Goal: Information Seeking & Learning: Learn about a topic

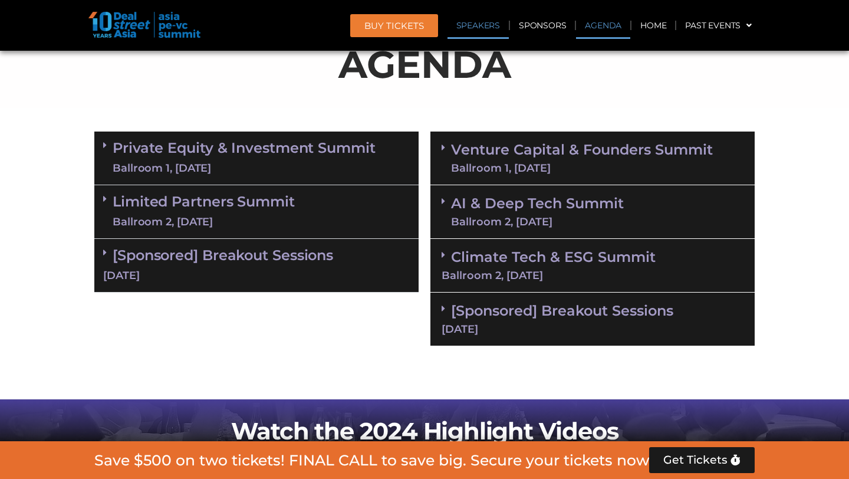
click at [474, 24] on link "Speakers" at bounding box center [477, 25] width 61 height 27
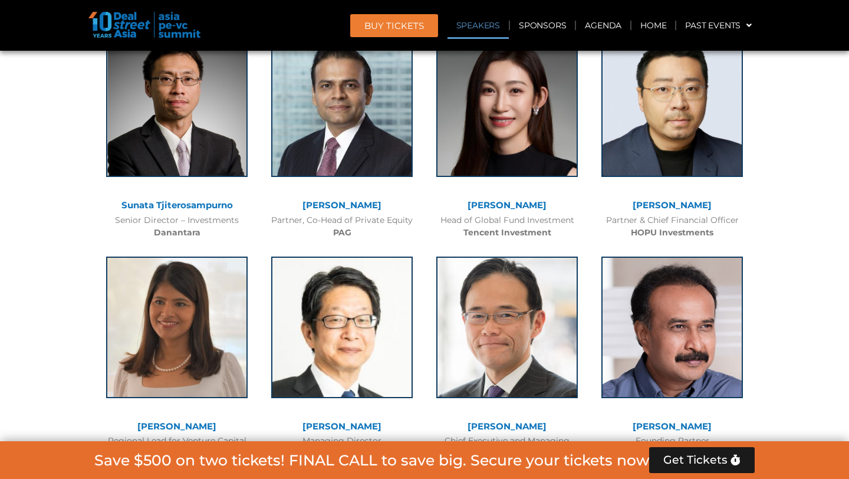
scroll to position [1368, 0]
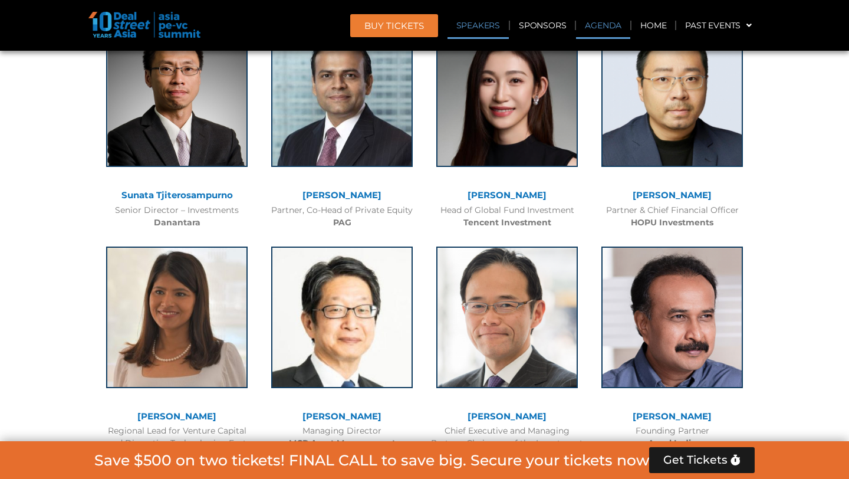
click at [595, 25] on link "Agenda" at bounding box center [603, 25] width 54 height 27
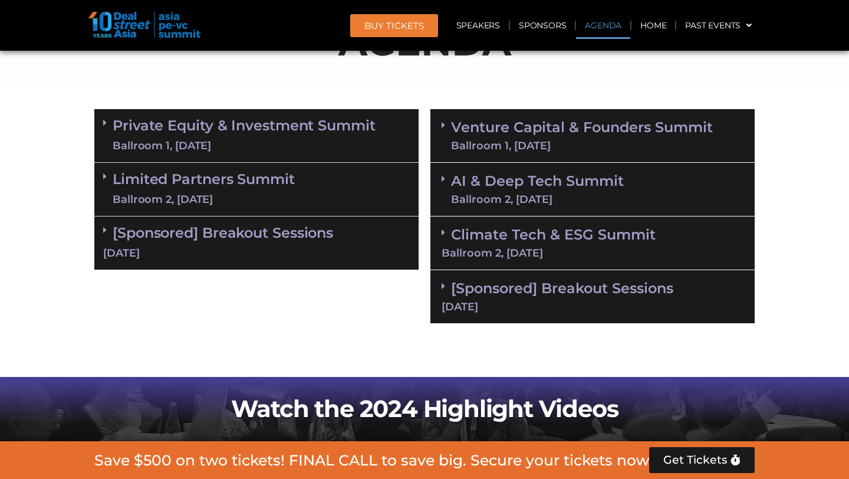
scroll to position [627, 0]
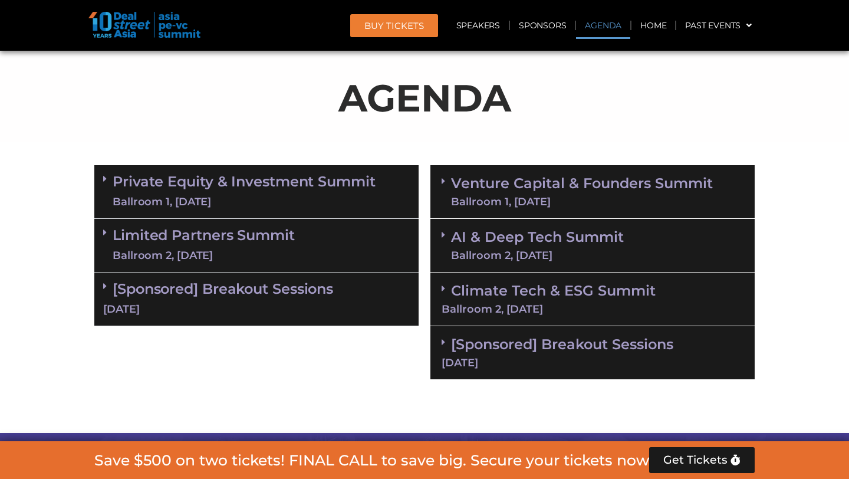
click at [273, 252] on div "Ballroom 2, 10 Sept" at bounding box center [204, 255] width 182 height 15
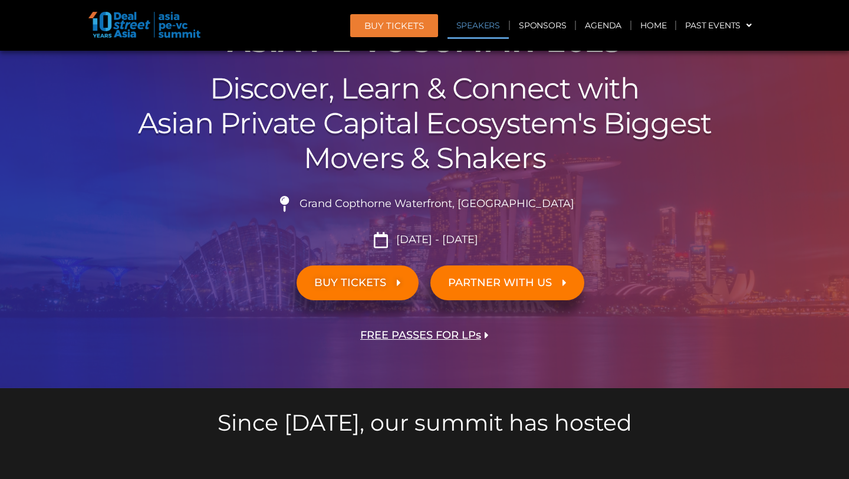
scroll to position [1135, 0]
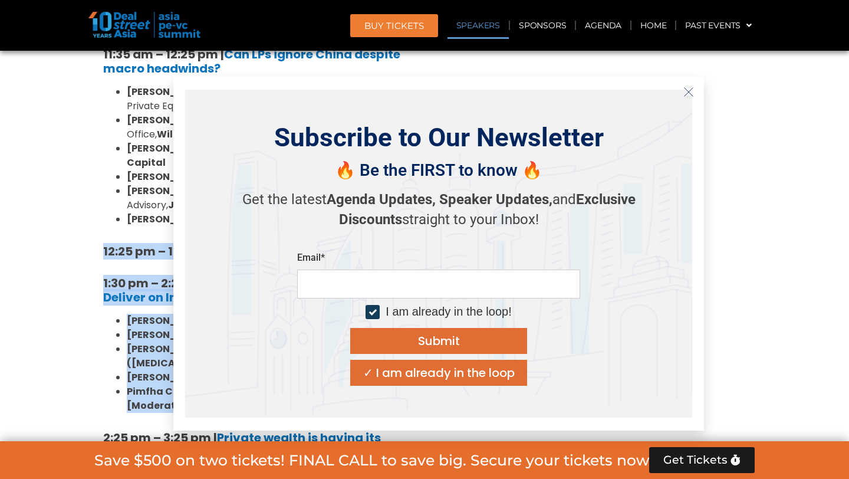
drag, startPoint x: 411, startPoint y: 336, endPoint x: 111, endPoint y: 240, distance: 314.8
click at [111, 240] on div "10:40 am – 10:45 am | Welcome Address by Joji Thomas Philip, Founder & Editor-i…" at bounding box center [256, 432] width 324 height 1336
click at [683, 93] on button "Close" at bounding box center [688, 92] width 19 height 19
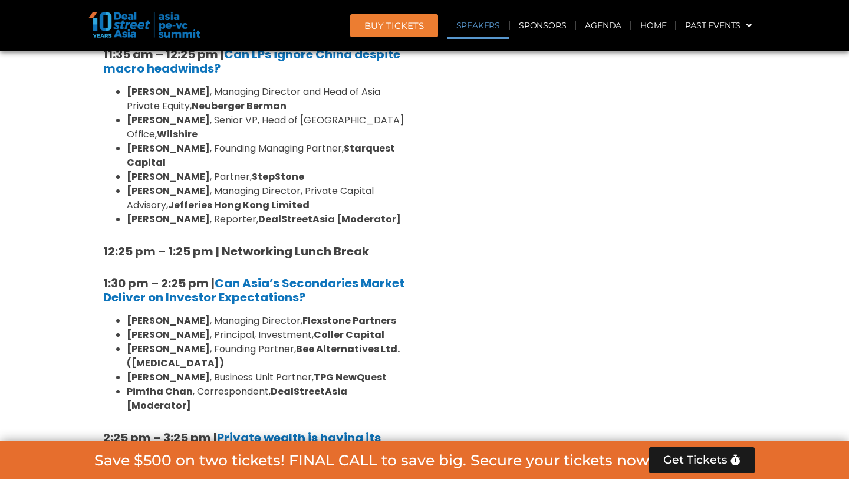
click at [453, 298] on div "Venture Capital & Founders​ Summit Ballroom 1, 11 Sept 8:00 am – 9:00 am | Regi…" at bounding box center [592, 405] width 336 height 1508
drag, startPoint x: 421, startPoint y: 334, endPoint x: 121, endPoint y: 255, distance: 310.1
click at [121, 255] on div "Private Equity & Investment Summit Ballroom 1, 10 Sept 8:00 am – 9:00 am | Regi…" at bounding box center [424, 405] width 672 height 1508
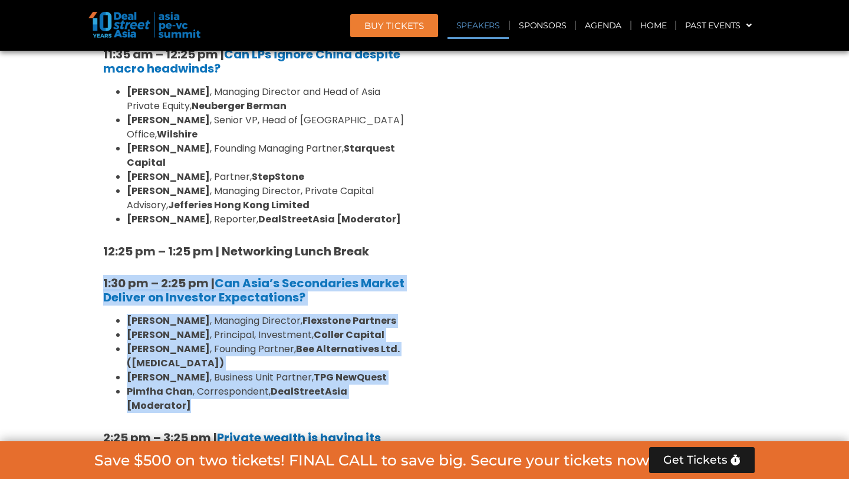
drag, startPoint x: 78, startPoint y: 240, endPoint x: 413, endPoint y: 328, distance: 346.8
click at [413, 328] on section "Private Equity & Investment Summit Ballroom 1, 10 Sept 8:00 am – 9:00 am | Regi…" at bounding box center [424, 405] width 849 height 1508
copy div "1:30 pm – 2:25 pm | Can Asia’s Secondaries Market Deliver on Investor Expectati…"
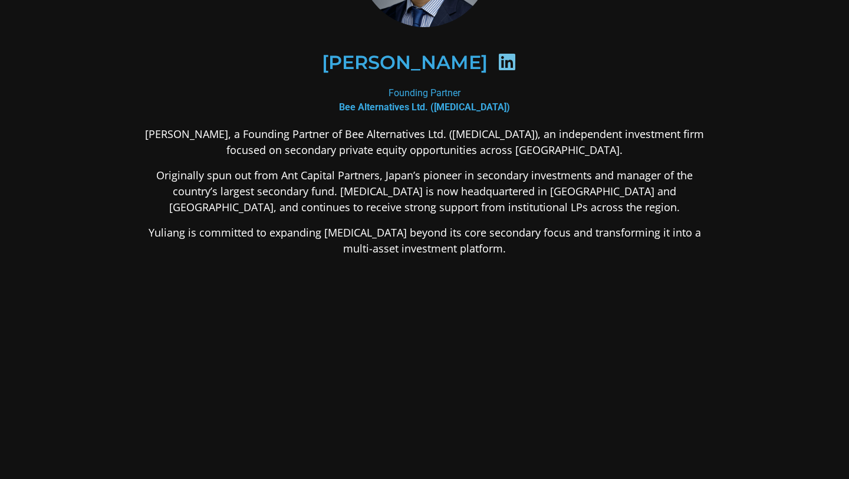
scroll to position [150, 0]
